Goal: Task Accomplishment & Management: Manage account settings

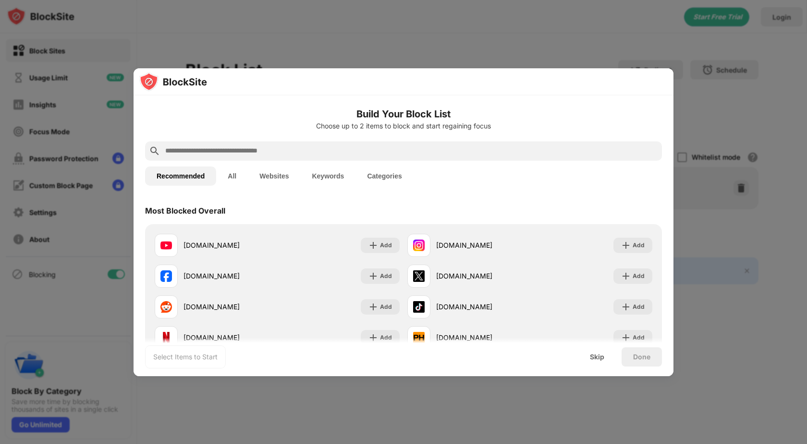
click at [330, 91] on div at bounding box center [404, 81] width 540 height 27
click at [274, 152] on input "text" at bounding box center [411, 151] width 494 height 12
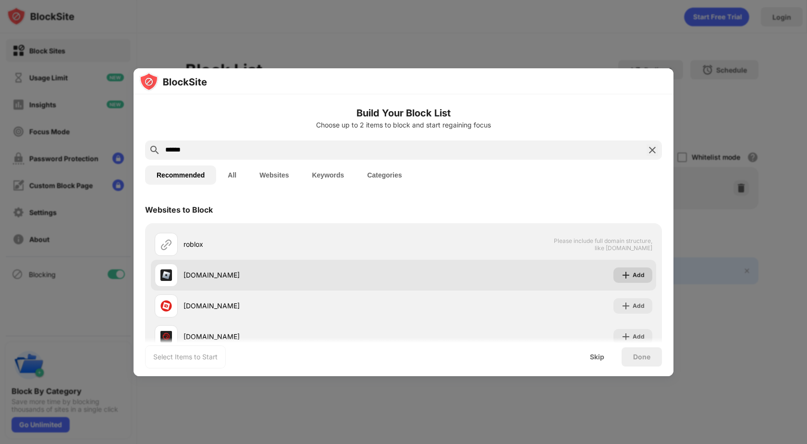
type input "******"
click at [633, 278] on div "Add" at bounding box center [639, 275] width 12 height 10
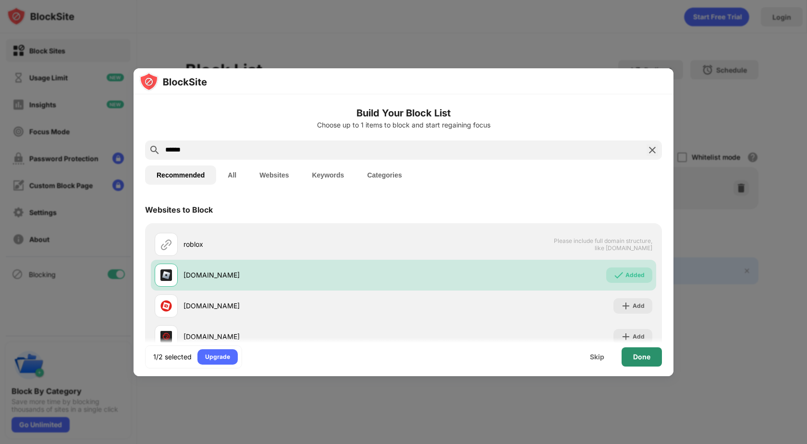
click at [642, 359] on div "Done" at bounding box center [641, 357] width 17 height 8
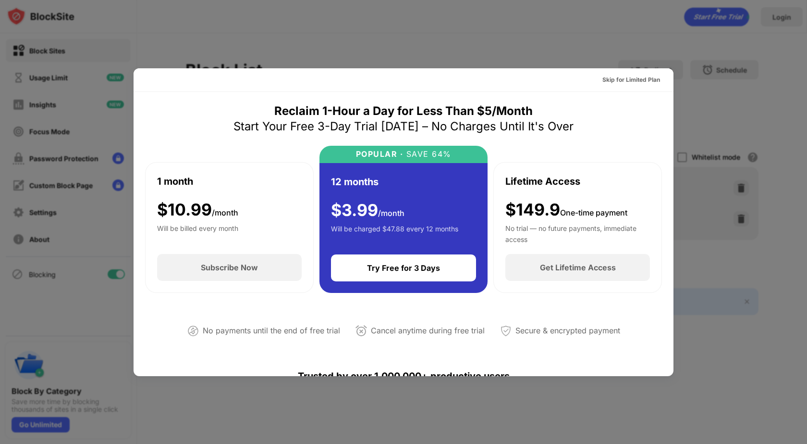
click at [421, 24] on div at bounding box center [403, 222] width 807 height 444
click at [714, 142] on div at bounding box center [403, 222] width 807 height 444
click at [626, 81] on div "Skip for Limited Plan" at bounding box center [632, 80] width 58 height 10
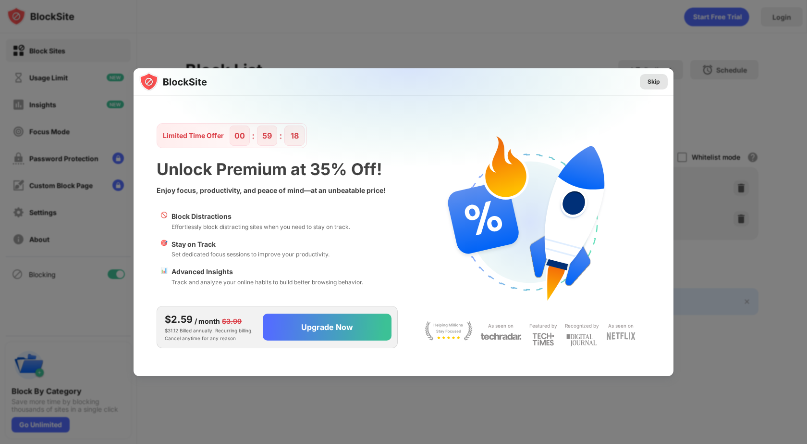
click at [653, 84] on div "Skip" at bounding box center [654, 82] width 12 height 10
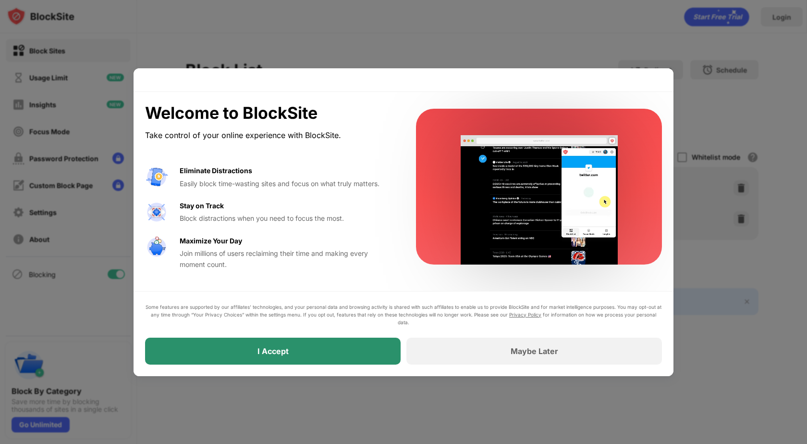
click at [289, 348] on div "I Accept" at bounding box center [273, 350] width 256 height 27
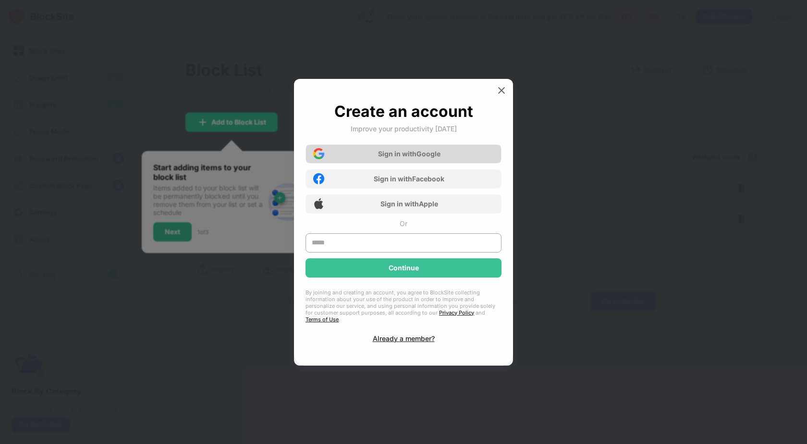
click at [441, 156] on div "Sign in with Google" at bounding box center [404, 153] width 196 height 19
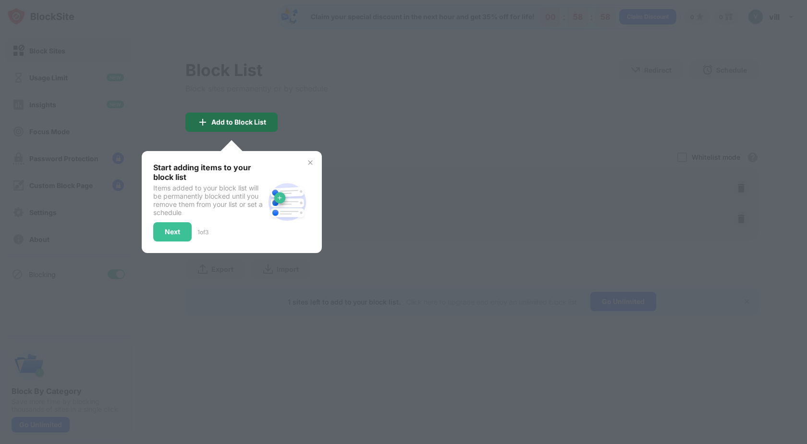
click at [247, 117] on div "Add to Block List" at bounding box center [232, 121] width 92 height 19
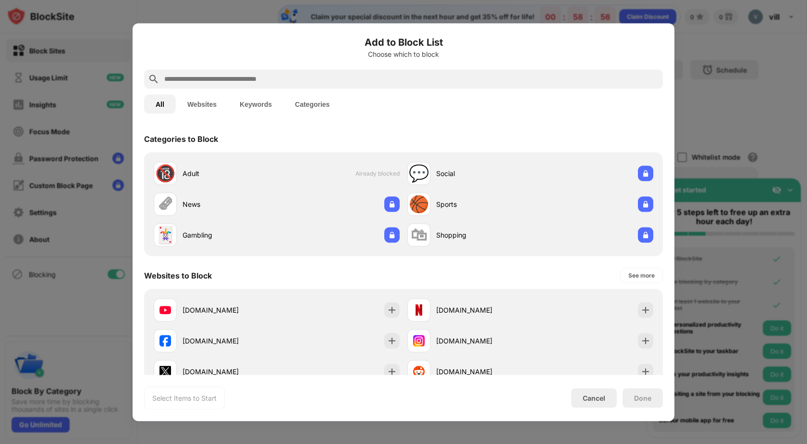
click at [728, 85] on div at bounding box center [403, 222] width 807 height 444
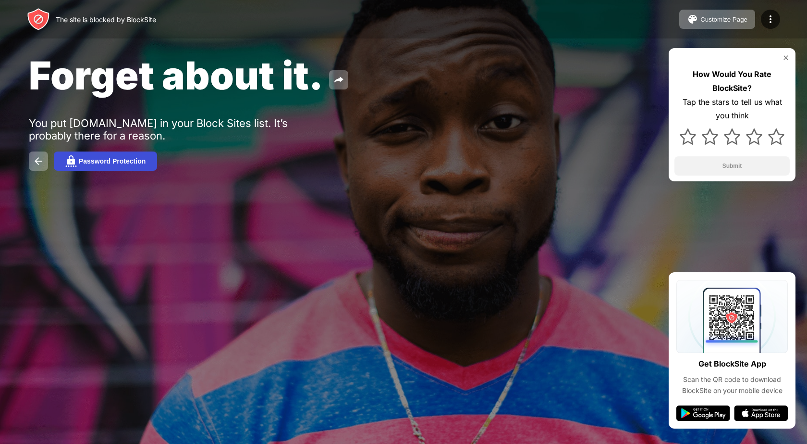
click at [119, 159] on div "Password Protection" at bounding box center [112, 161] width 67 height 8
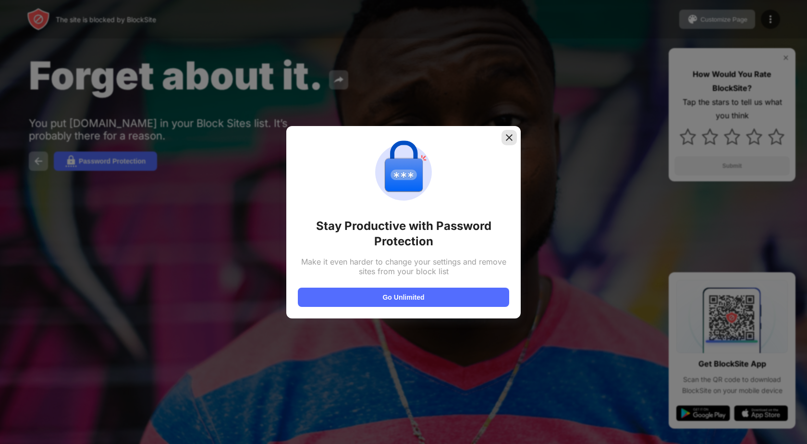
click at [512, 136] on img at bounding box center [510, 138] width 10 height 10
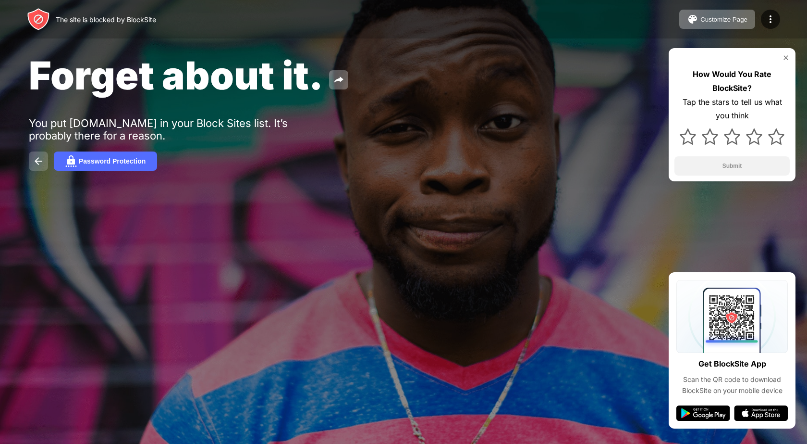
click at [40, 166] on img at bounding box center [39, 161] width 12 height 12
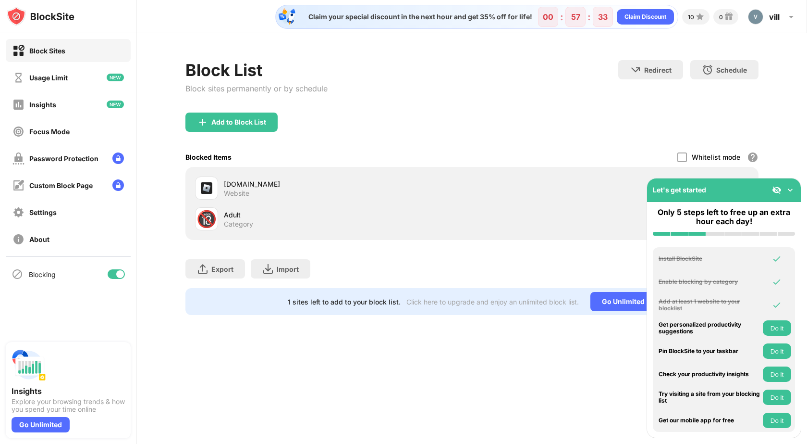
click at [226, 186] on div "[DOMAIN_NAME]" at bounding box center [348, 184] width 248 height 10
click at [209, 191] on img at bounding box center [207, 188] width 12 height 12
